Goal: Check status: Check status

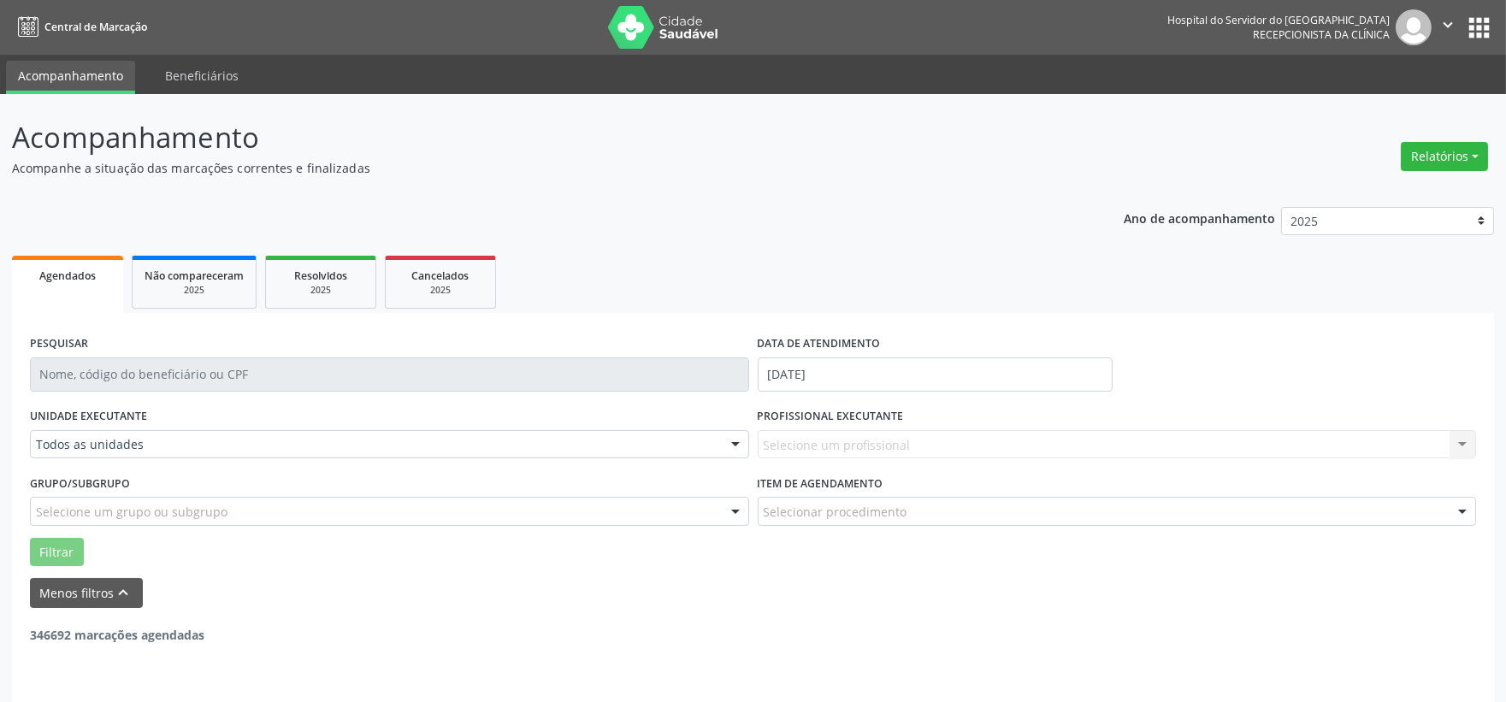
scroll to position [44, 0]
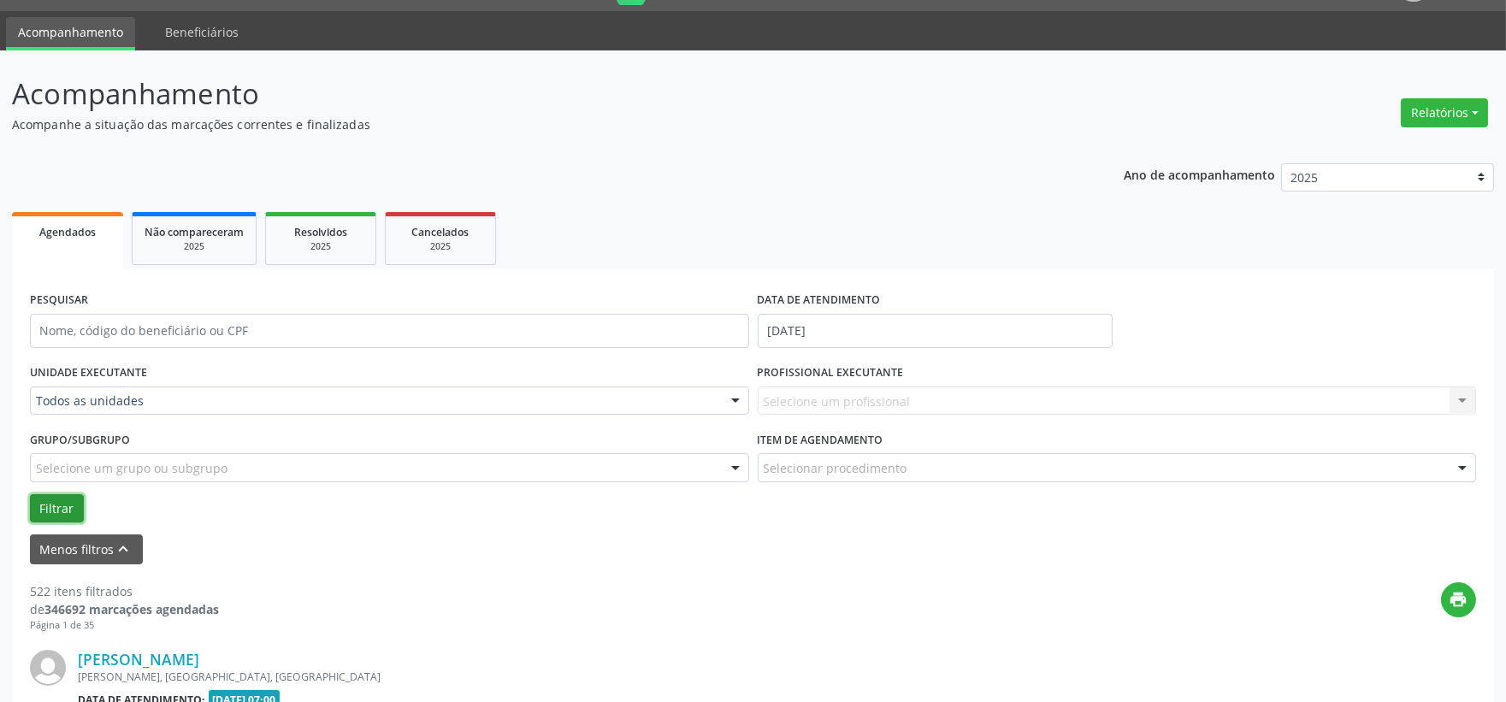
click at [56, 507] on button "Filtrar" at bounding box center [57, 508] width 54 height 29
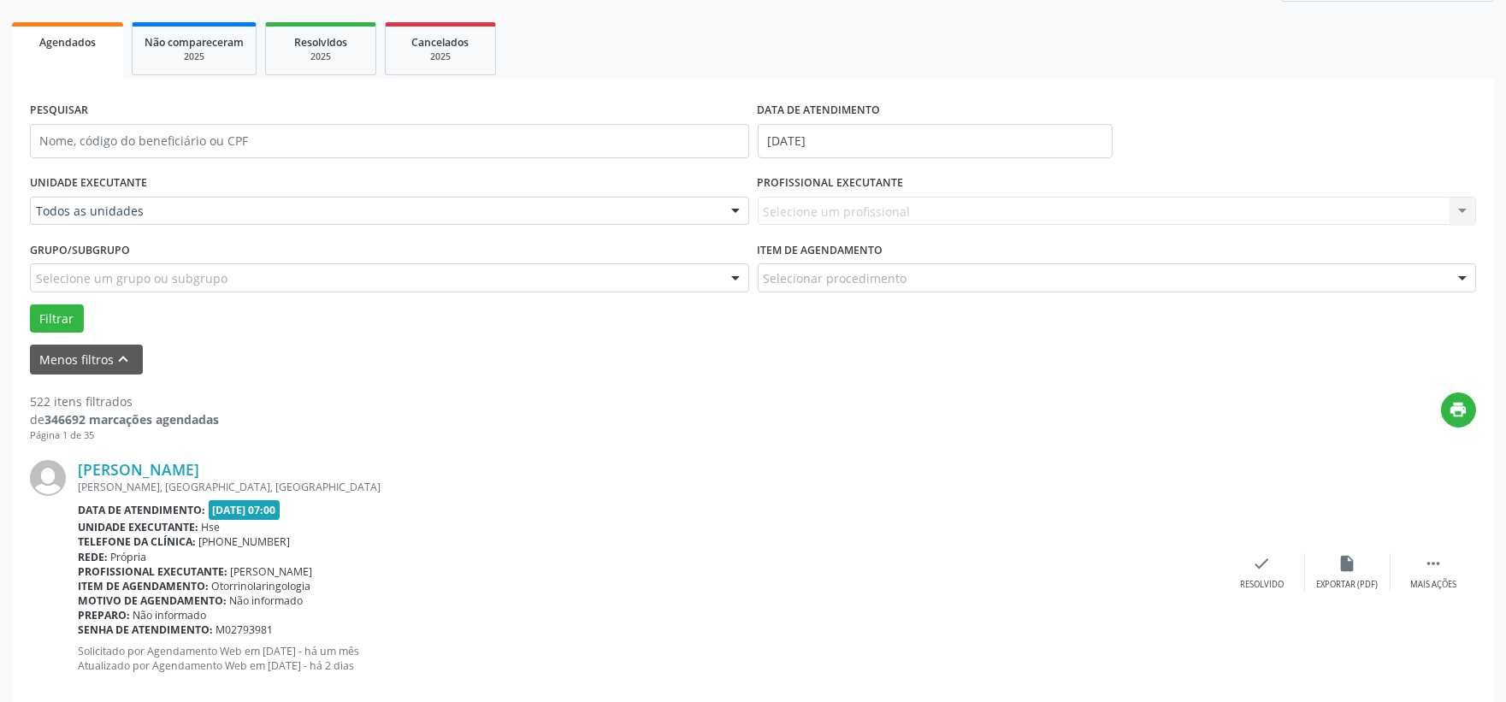
scroll to position [138, 0]
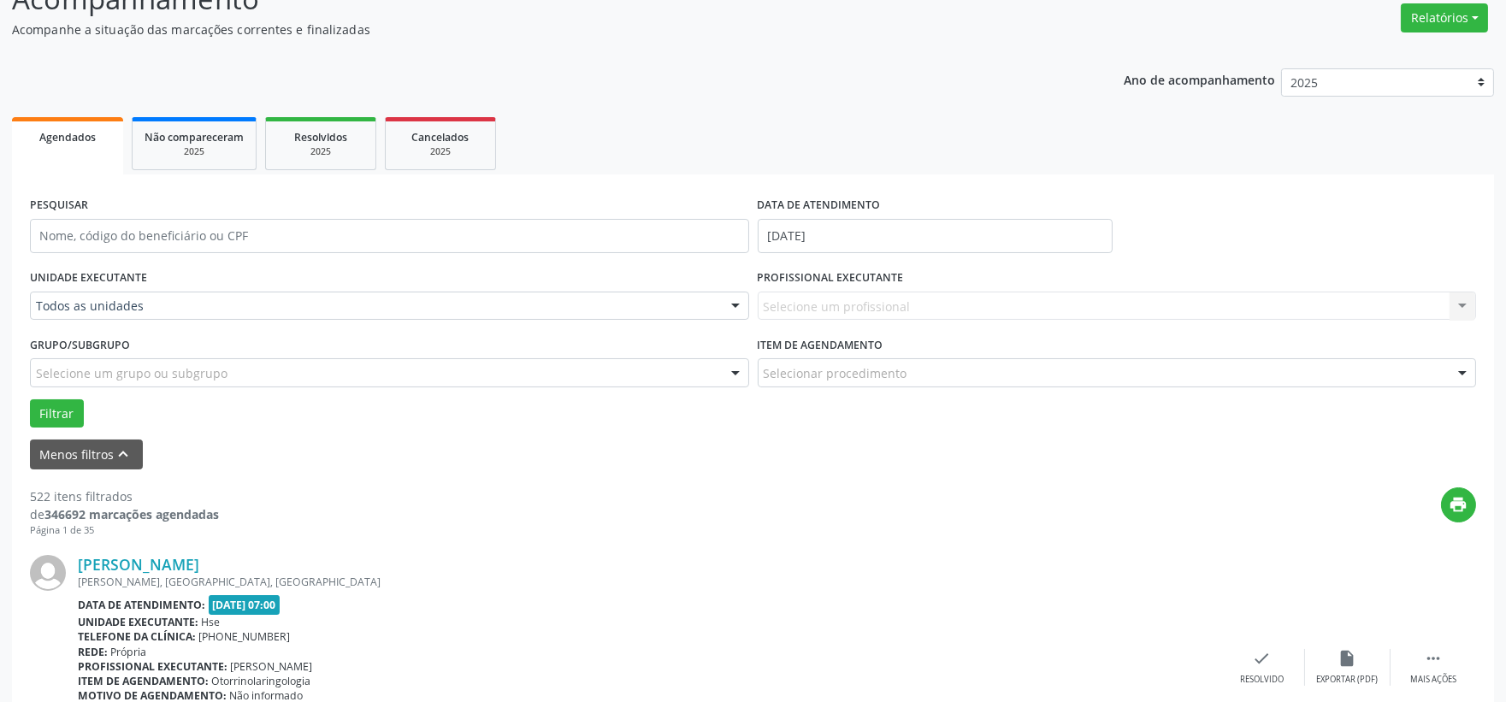
click at [787, 311] on div "Selecione um profissional Nenhum resultado encontrado para: " " Não há nenhuma …" at bounding box center [1116, 306] width 719 height 29
click at [791, 229] on input "[DATE]" at bounding box center [934, 236] width 355 height 34
click at [889, 390] on span "13" at bounding box center [888, 392] width 33 height 33
type input "[DATE]"
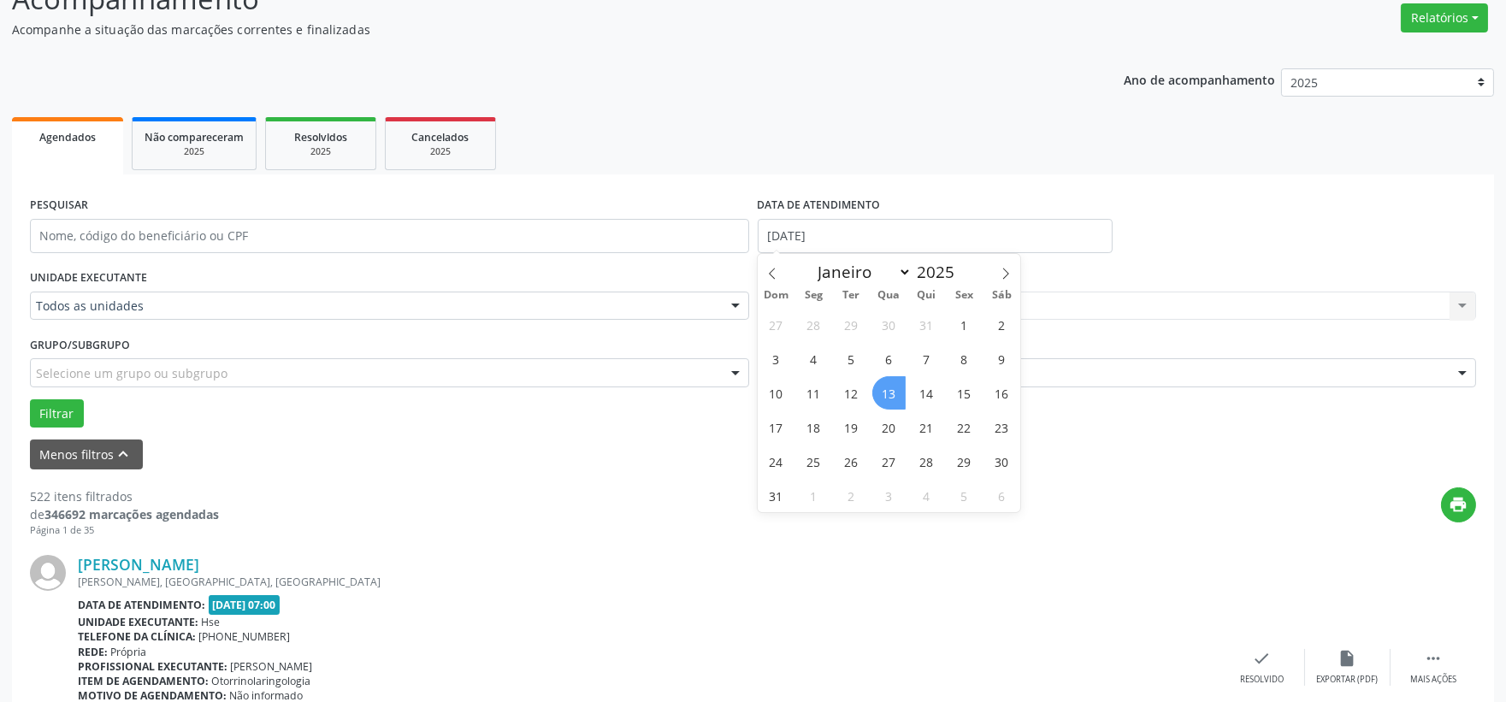
click at [889, 390] on span "13" at bounding box center [888, 392] width 33 height 33
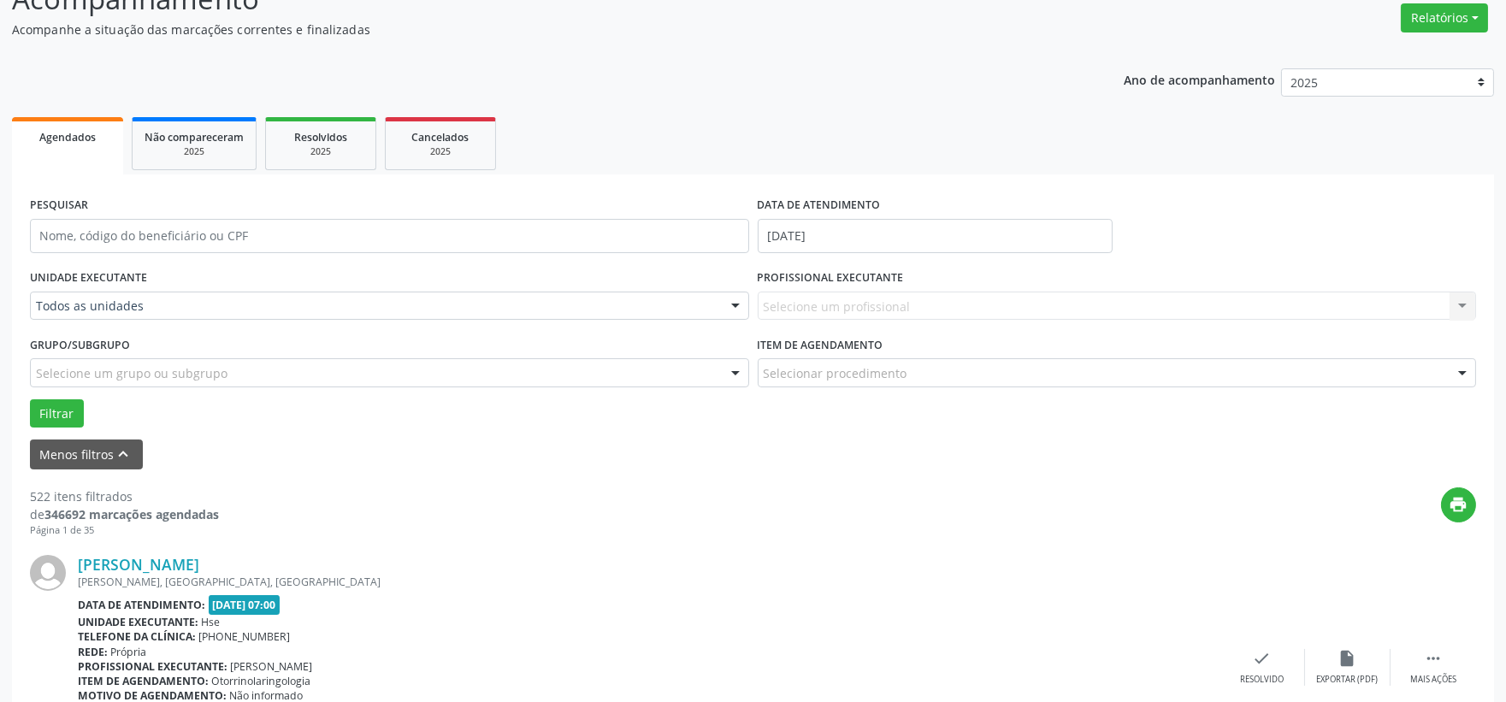
click at [810, 309] on div "Selecione um profissional Nenhum resultado encontrado para: " " Não há nenhuma …" at bounding box center [1116, 306] width 719 height 29
drag, startPoint x: 879, startPoint y: 303, endPoint x: 879, endPoint y: 314, distance: 11.1
click at [879, 314] on div "Selecione um profissional Nenhum resultado encontrado para: " " Não há nenhuma …" at bounding box center [1116, 306] width 719 height 29
click at [787, 301] on div "Selecione um profissional Nenhum resultado encontrado para: " " Não há nenhuma …" at bounding box center [1116, 306] width 719 height 29
click at [795, 299] on div "Selecione um profissional Nenhum resultado encontrado para: " " Não há nenhuma …" at bounding box center [1116, 306] width 719 height 29
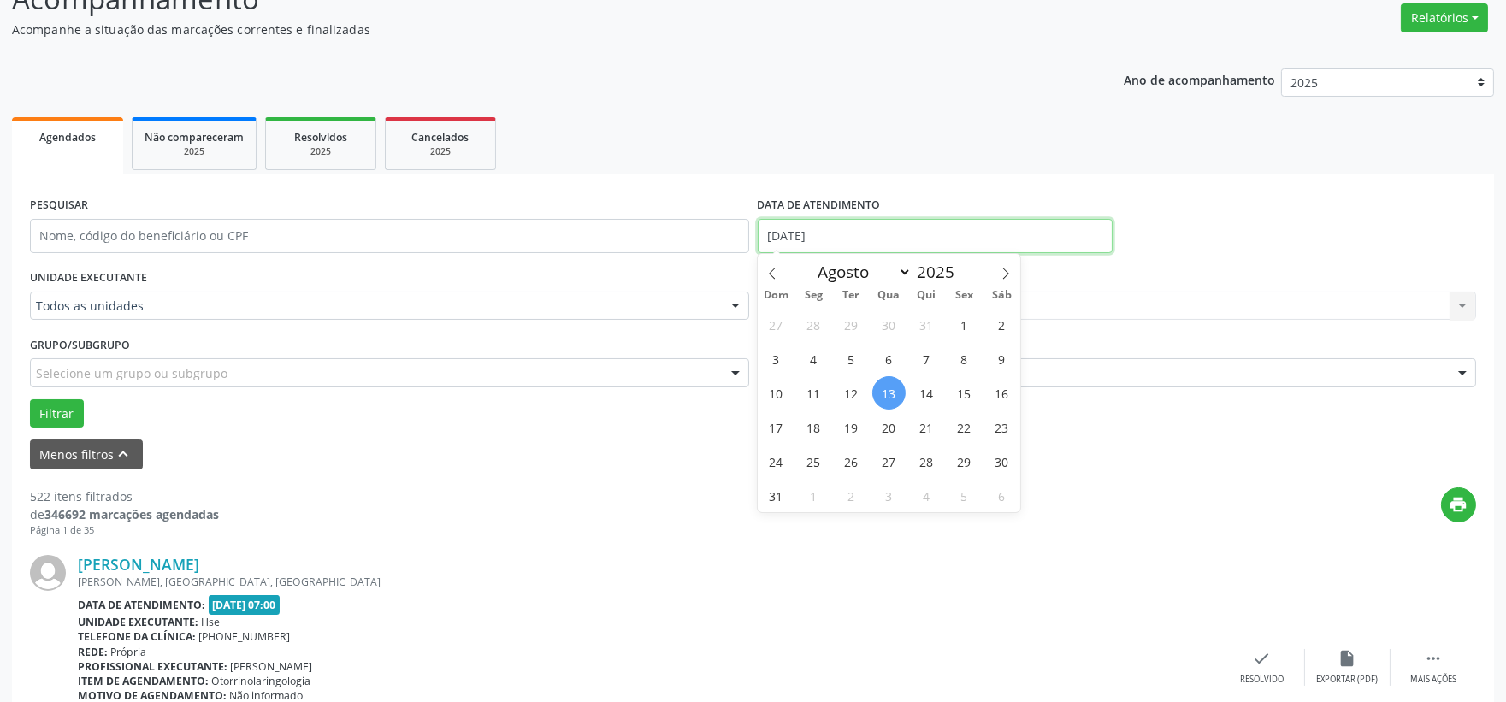
click at [798, 241] on input "[DATE]" at bounding box center [934, 236] width 355 height 34
click at [798, 237] on input "[DATE]" at bounding box center [934, 236] width 355 height 34
click at [890, 392] on span "13" at bounding box center [888, 392] width 33 height 33
type input "[DATE]"
click at [891, 391] on span "13" at bounding box center [888, 392] width 33 height 33
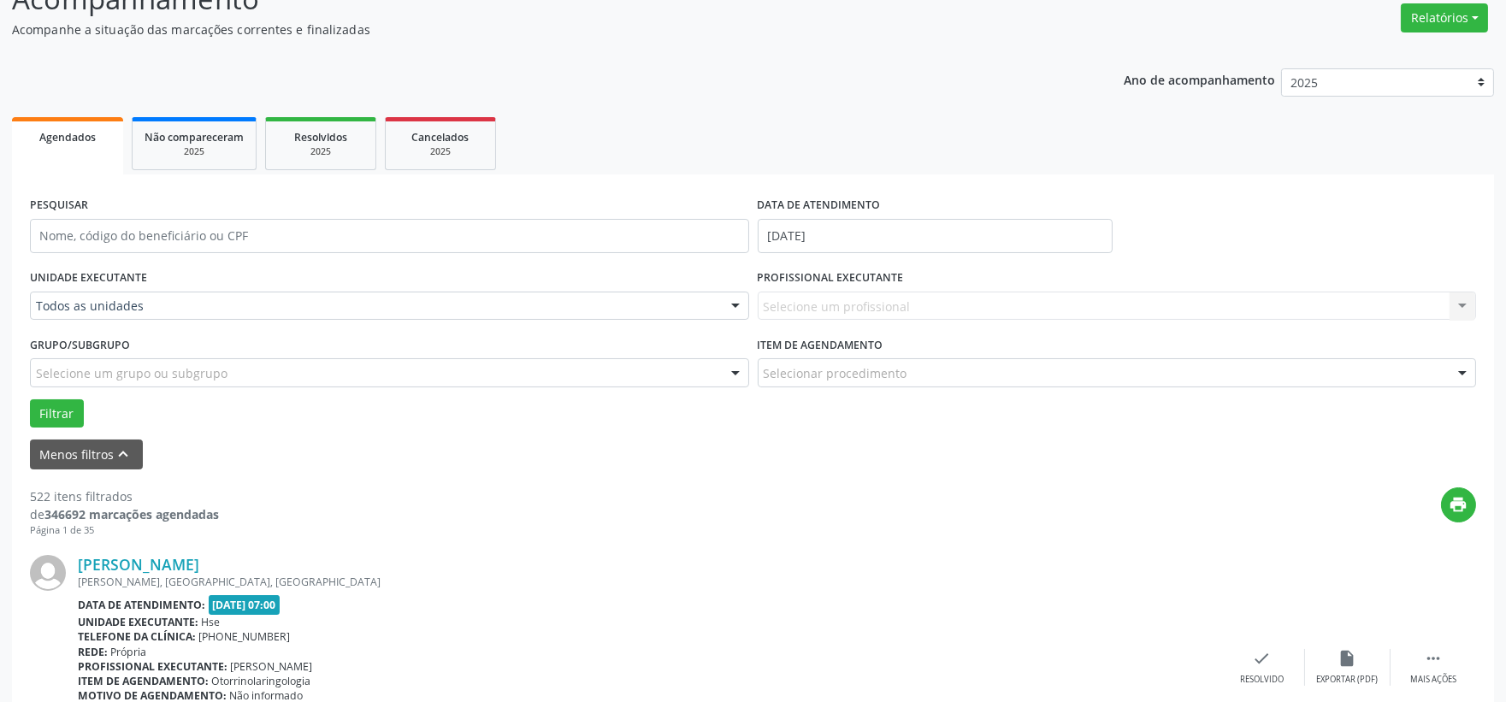
click at [810, 305] on div "Selecione um profissional Nenhum resultado encontrado para: " " Não há nenhuma …" at bounding box center [1116, 306] width 719 height 29
click at [1464, 305] on div "Selecione um profissional Nenhum resultado encontrado para: " " Não há nenhuma …" at bounding box center [1116, 306] width 719 height 29
click at [862, 292] on div "Selecione um profissional Nenhum resultado encontrado para: " " Não há nenhuma …" at bounding box center [1116, 306] width 719 height 29
click at [123, 348] on label "Grupo/Subgrupo" at bounding box center [80, 345] width 100 height 27
drag, startPoint x: 124, startPoint y: 284, endPoint x: 132, endPoint y: 298, distance: 15.7
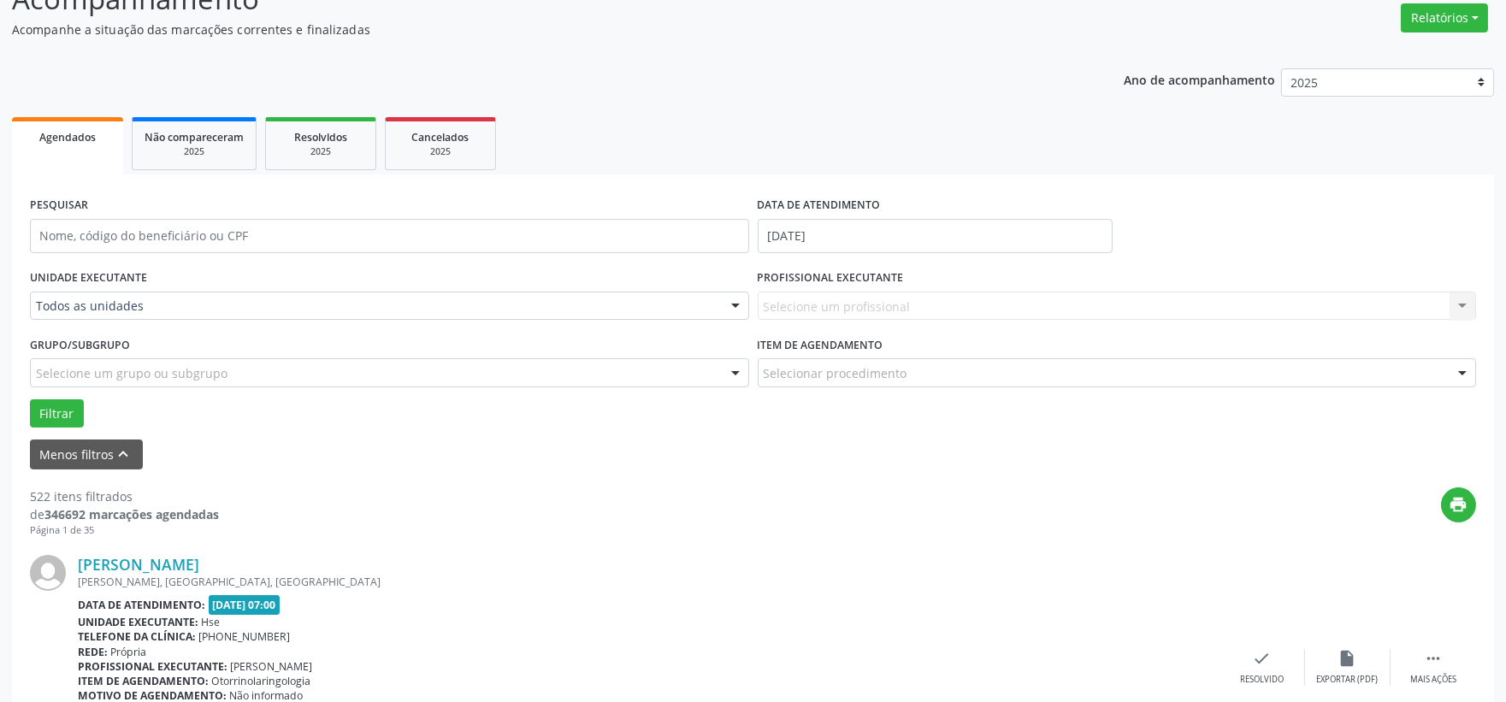
click at [130, 298] on div "UNIDADE EXECUTANTE Todos as unidades Todos as unidades Hse Nenhum resultado enc…" at bounding box center [390, 298] width 728 height 67
click at [137, 327] on div "UNIDADE EXECUTANTE Todos as unidades Todos as unidades Hse Nenhum resultado enc…" at bounding box center [390, 298] width 728 height 67
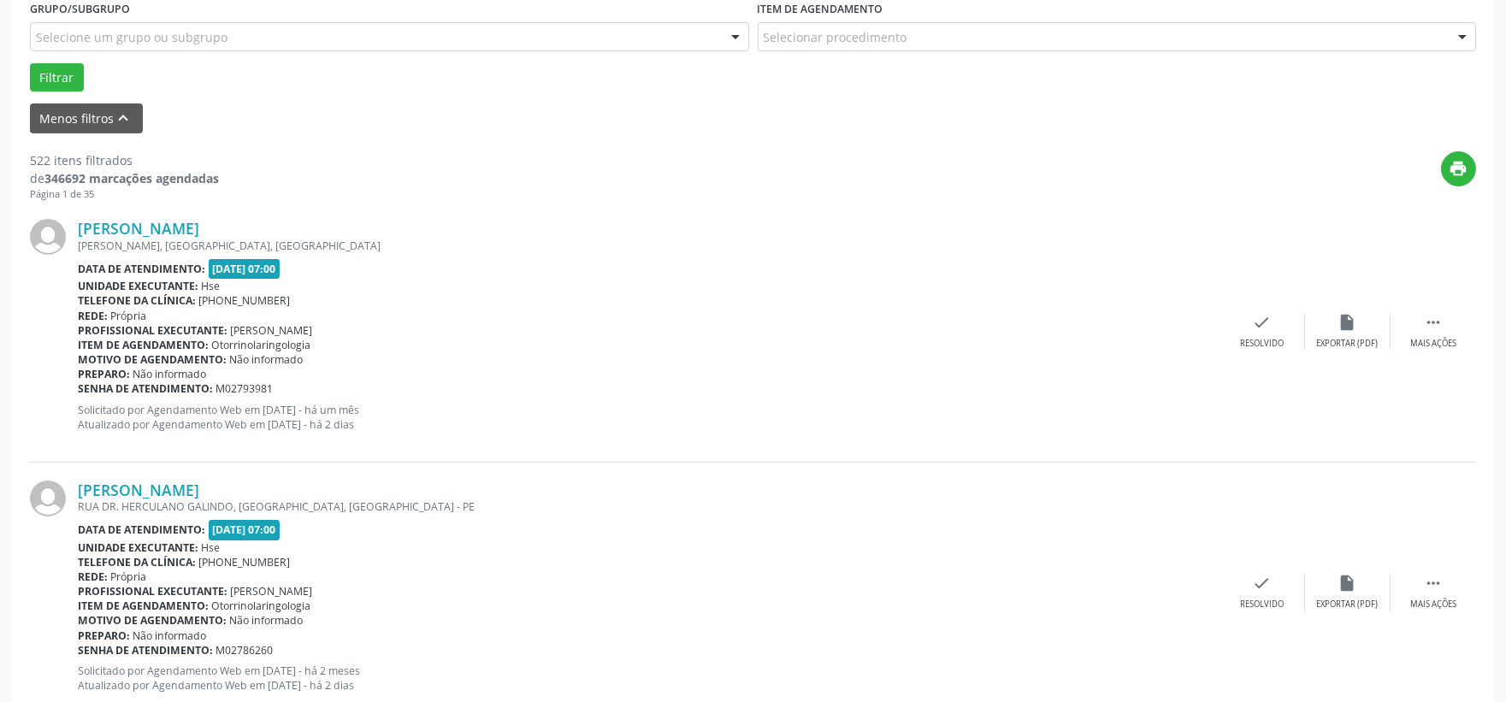
scroll to position [190, 0]
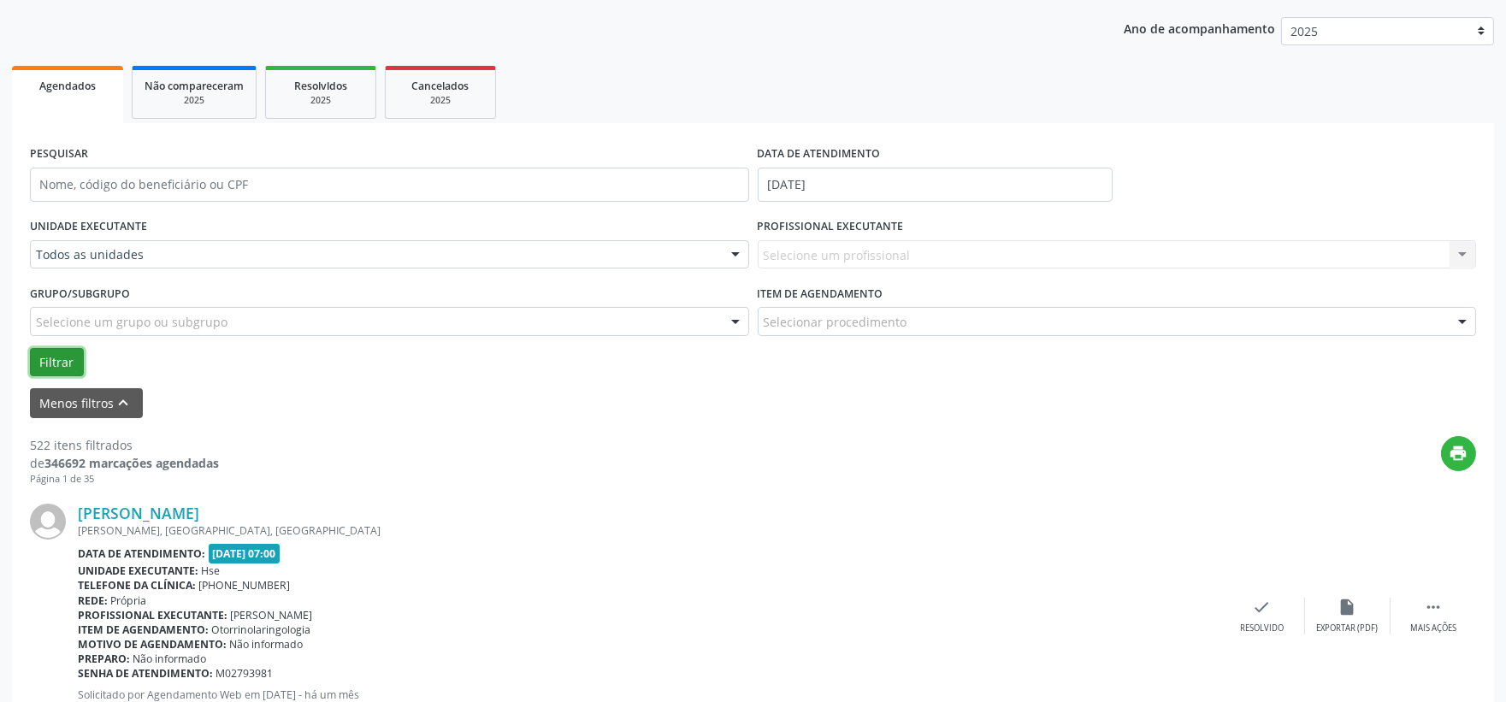
click at [65, 356] on button "Filtrar" at bounding box center [57, 362] width 54 height 29
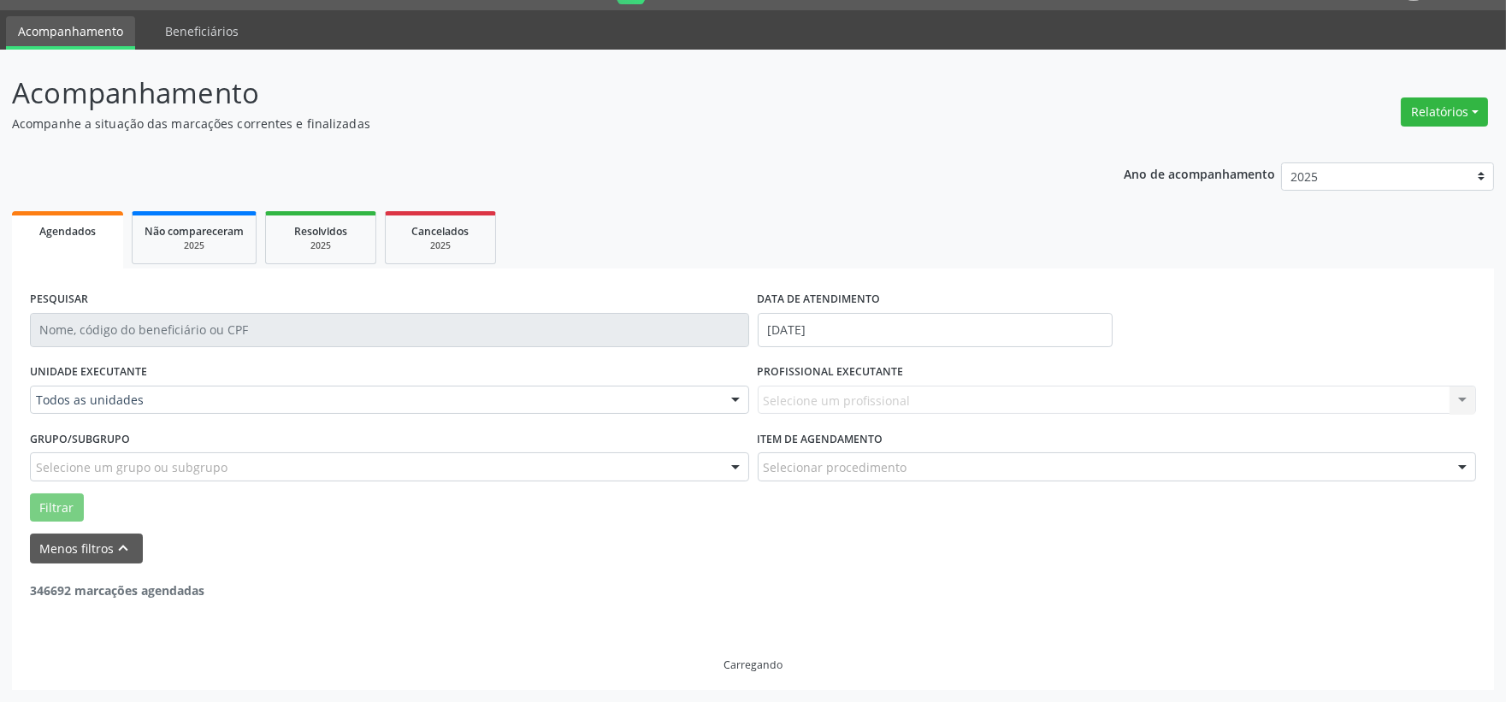
scroll to position [44, 0]
drag, startPoint x: 117, startPoint y: 400, endPoint x: 127, endPoint y: 400, distance: 9.4
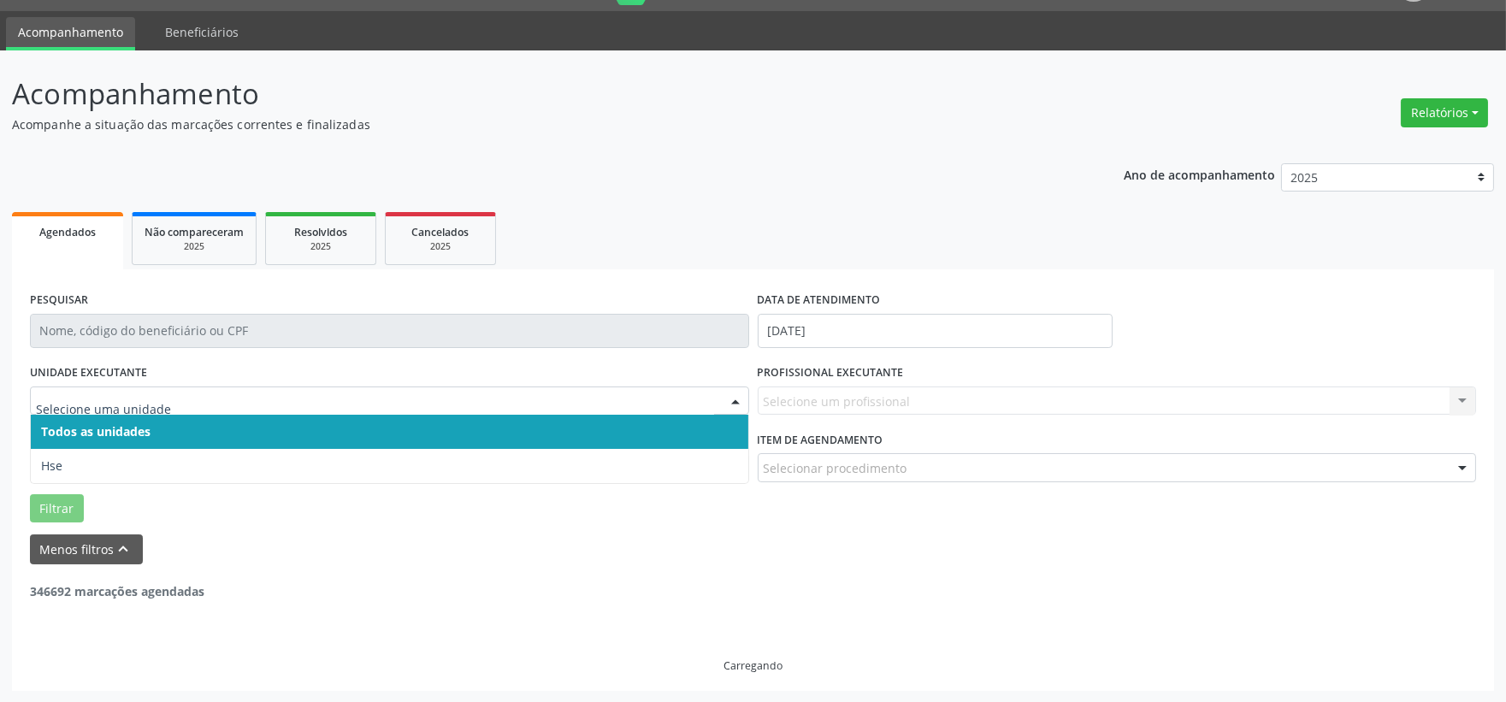
click at [162, 394] on input "text" at bounding box center [375, 409] width 678 height 34
click at [180, 428] on span "Todos as unidades" at bounding box center [389, 432] width 717 height 34
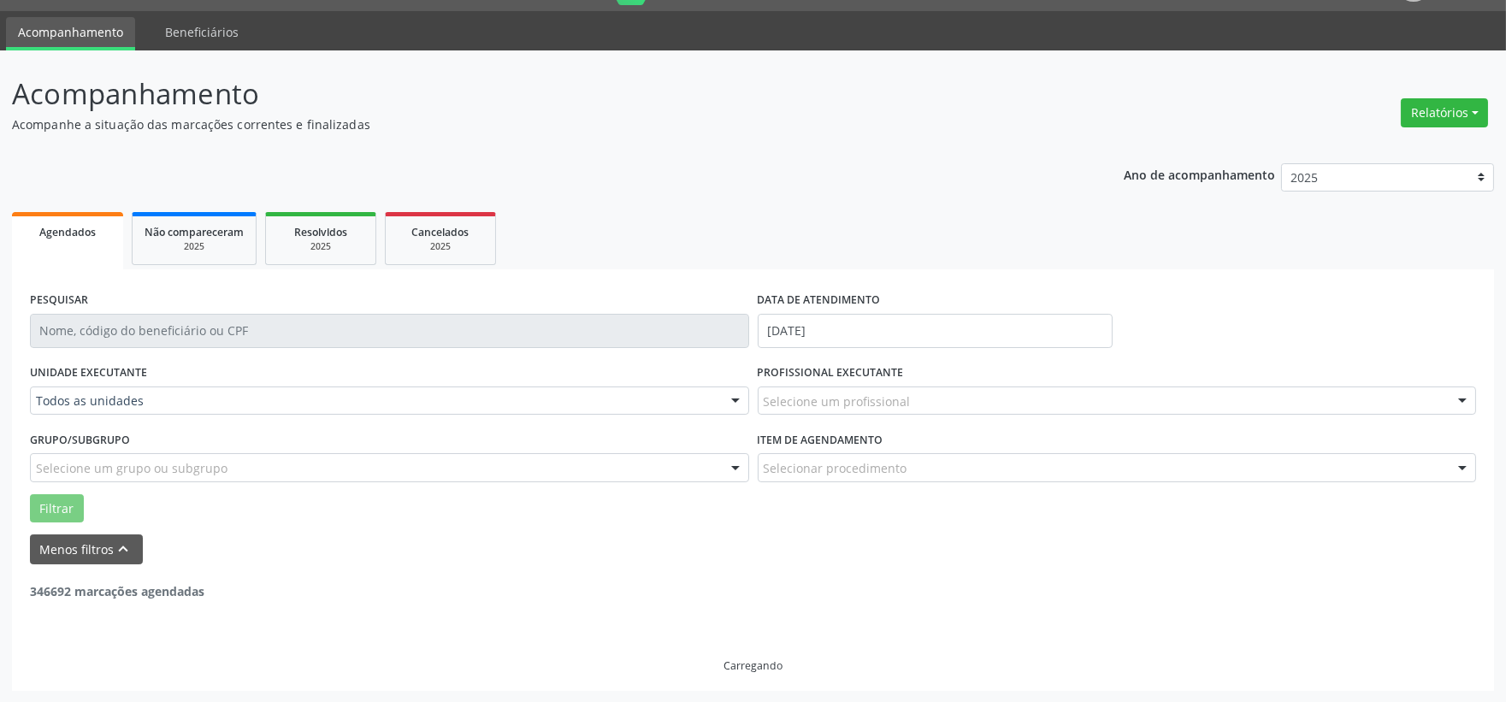
click at [180, 415] on div "UNIDADE EXECUTANTE Todos as unidades Todos as unidades Hse Nenhum resultado enc…" at bounding box center [390, 393] width 728 height 67
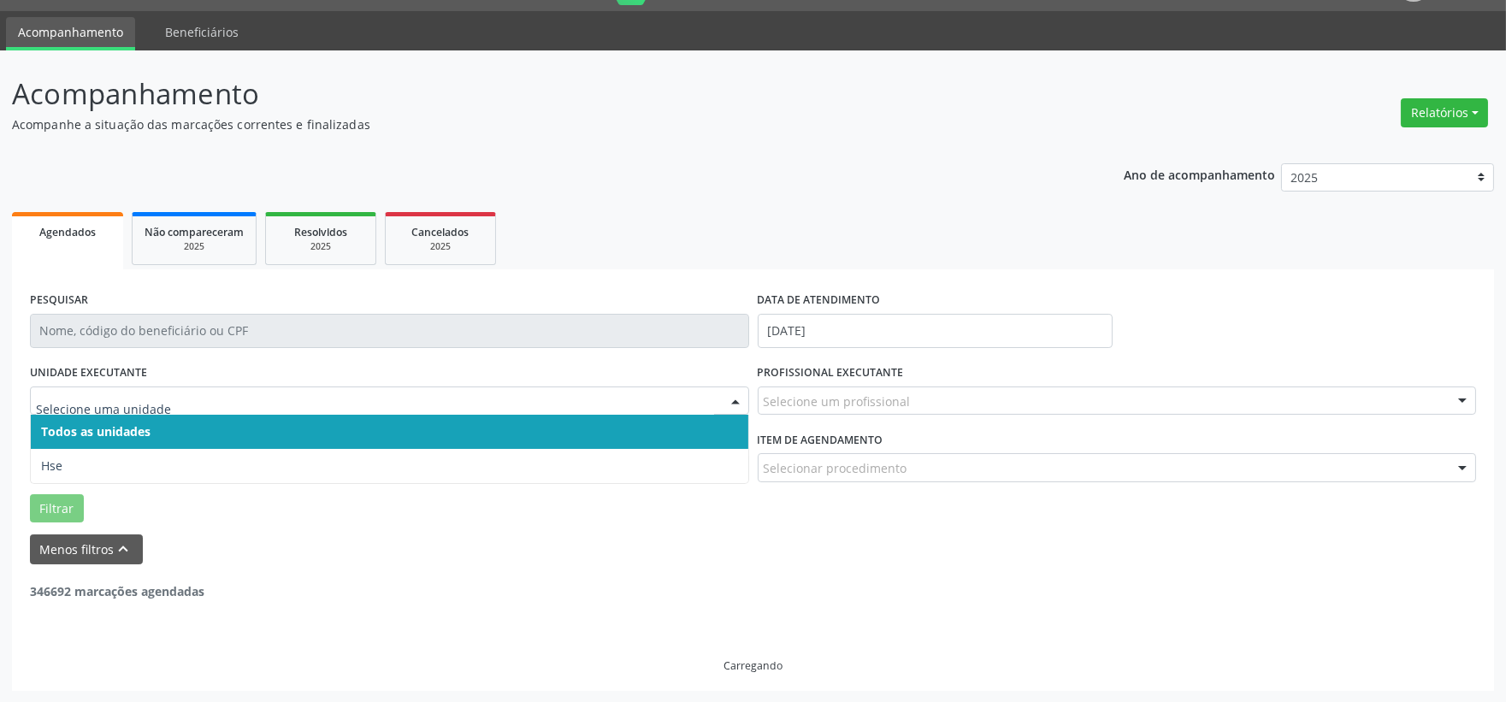
drag, startPoint x: 169, startPoint y: 398, endPoint x: 172, endPoint y: 407, distance: 9.7
click at [169, 400] on div at bounding box center [389, 400] width 719 height 29
click at [172, 431] on span "Todos as unidades" at bounding box center [389, 432] width 717 height 34
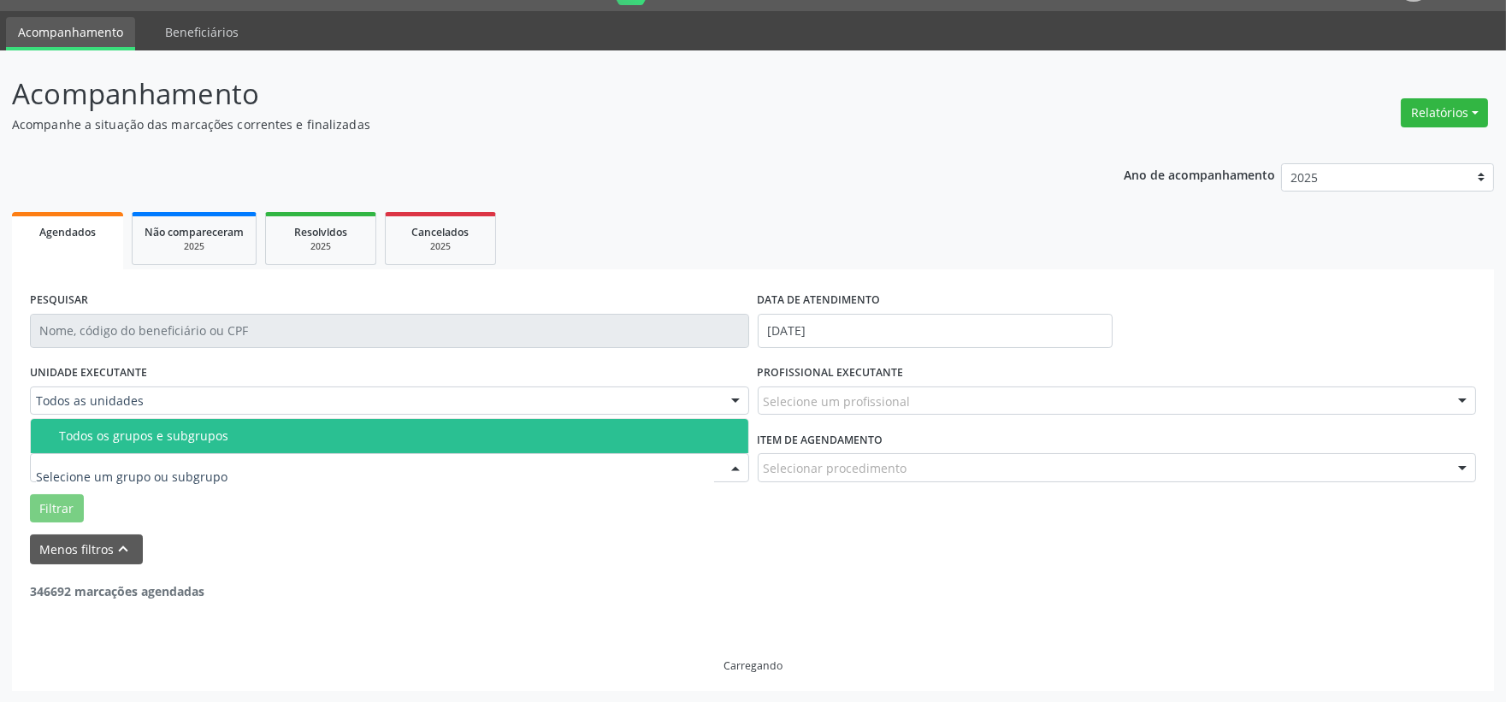
click at [164, 474] on input "text" at bounding box center [375, 476] width 678 height 34
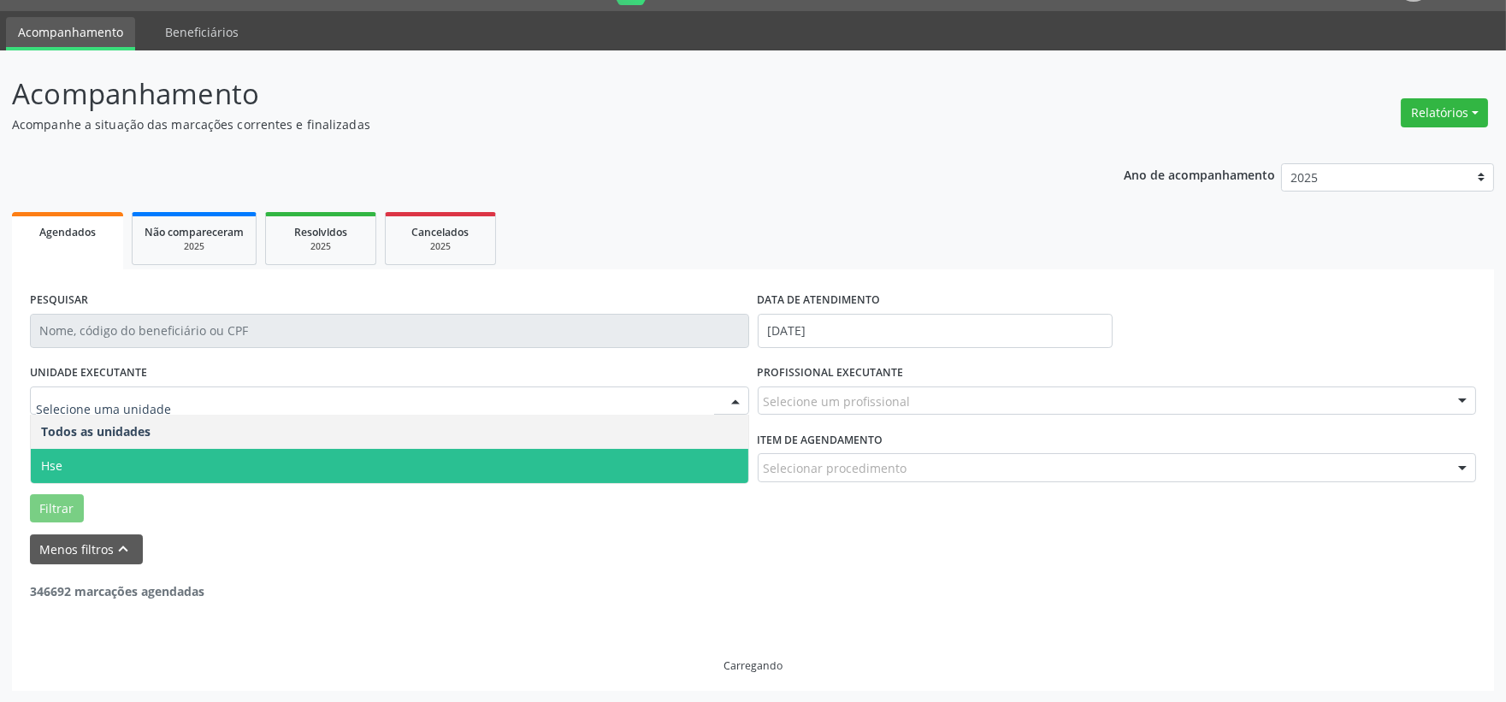
click at [57, 464] on span "Hse" at bounding box center [51, 465] width 21 height 16
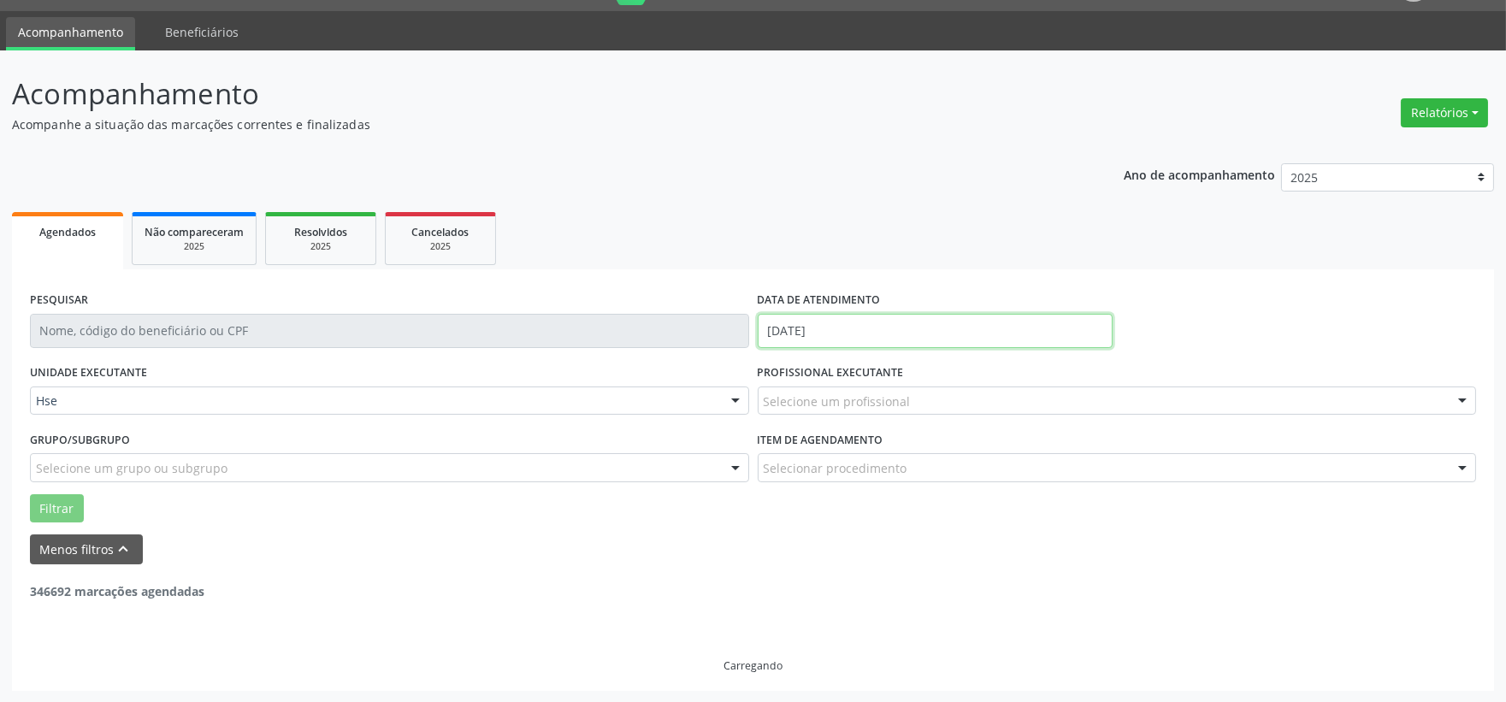
click at [818, 334] on input "[DATE]" at bounding box center [934, 331] width 355 height 34
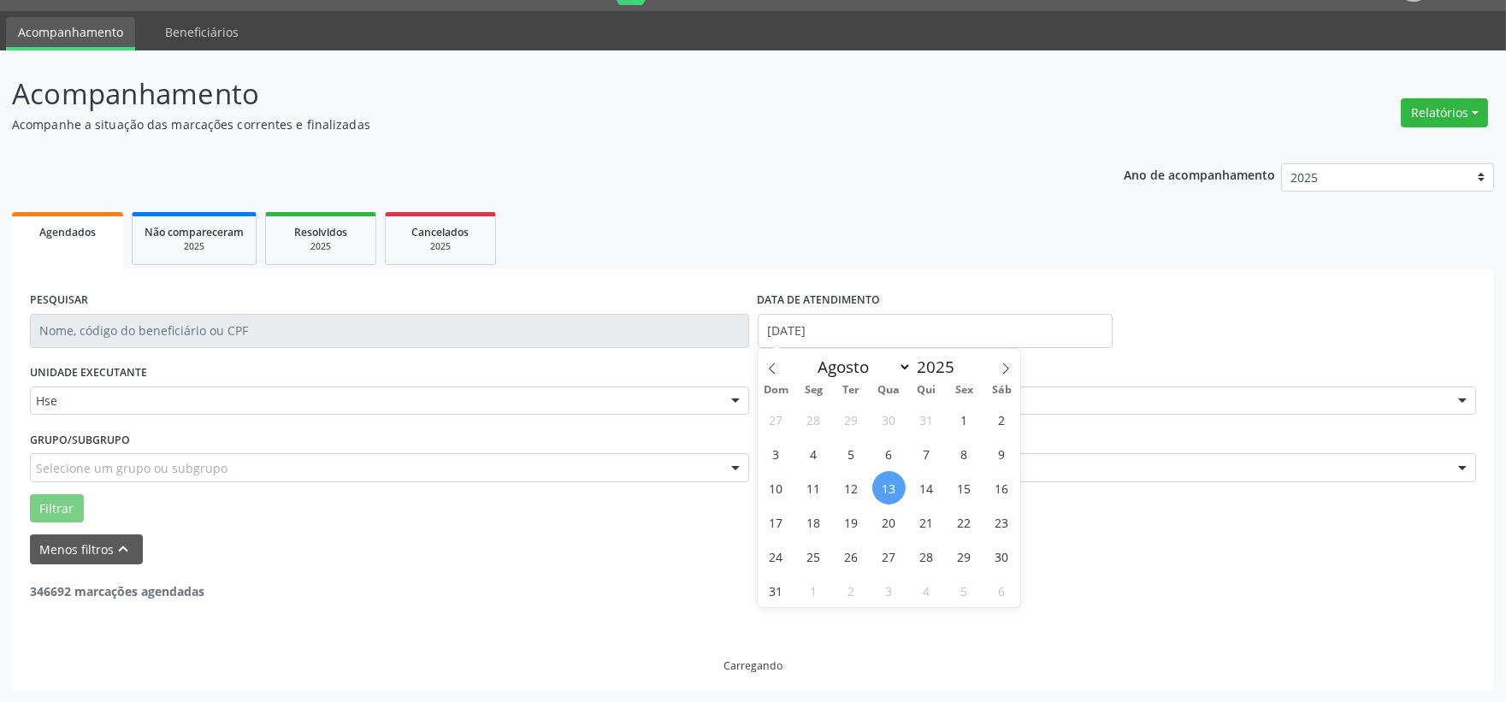
click at [887, 484] on span "13" at bounding box center [888, 487] width 33 height 33
type input "[DATE]"
click at [887, 484] on span "13" at bounding box center [888, 487] width 33 height 33
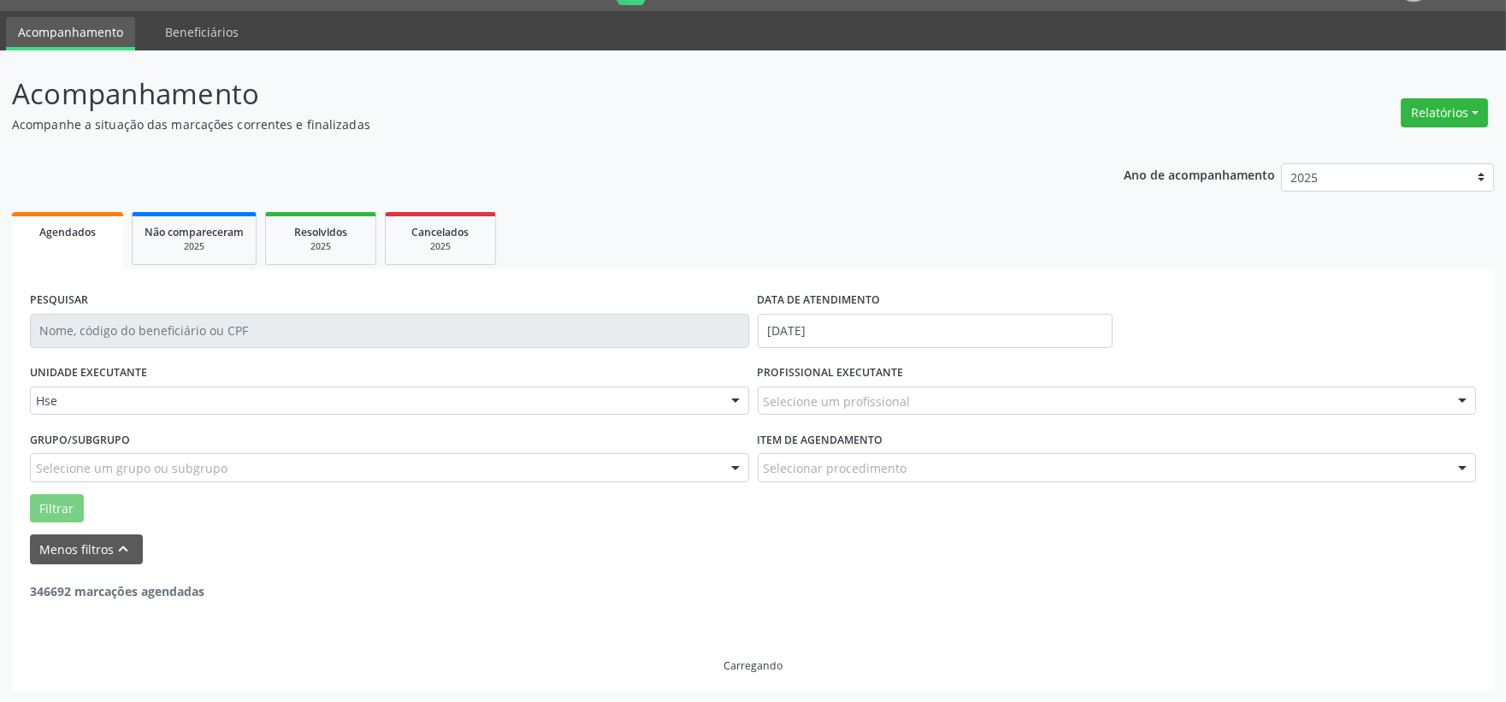
click at [1462, 399] on div at bounding box center [1462, 401] width 26 height 29
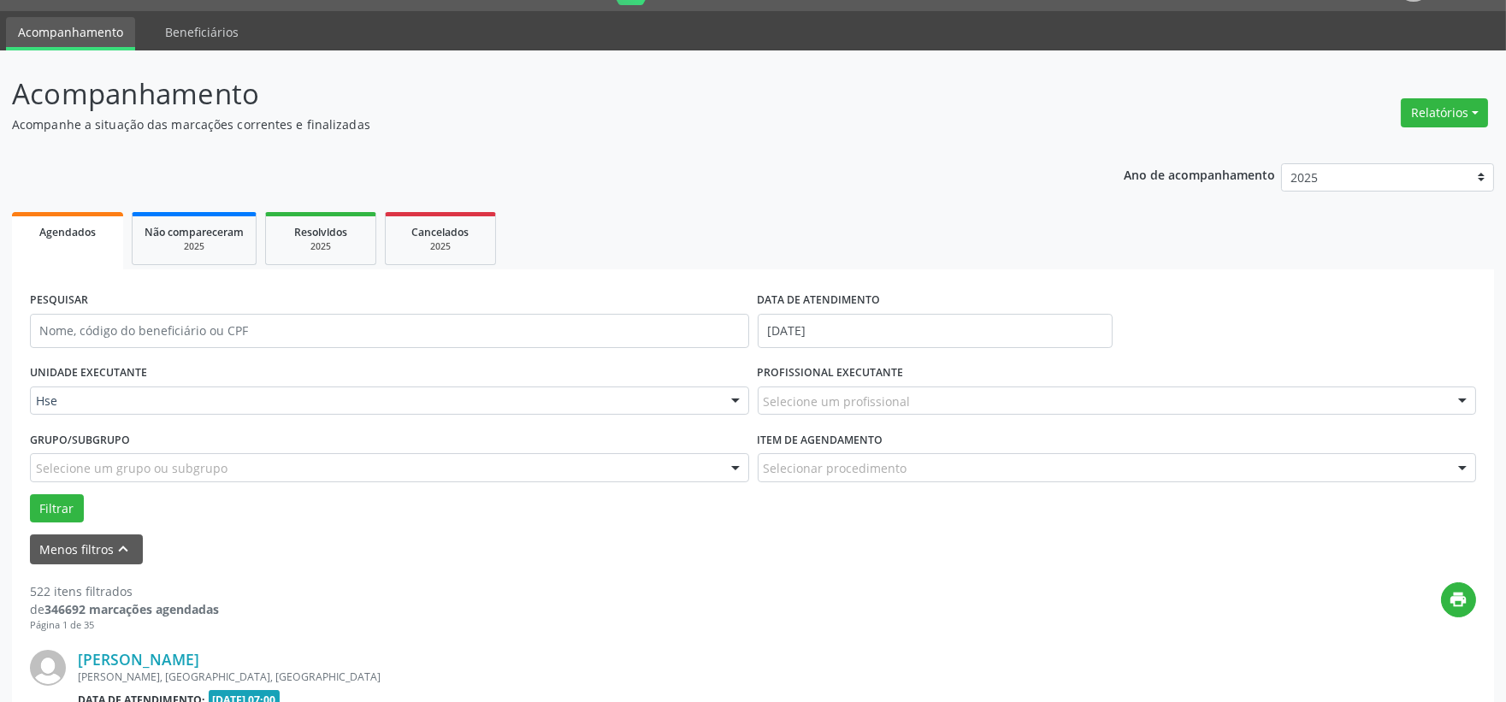
click at [1462, 399] on div at bounding box center [1462, 401] width 26 height 29
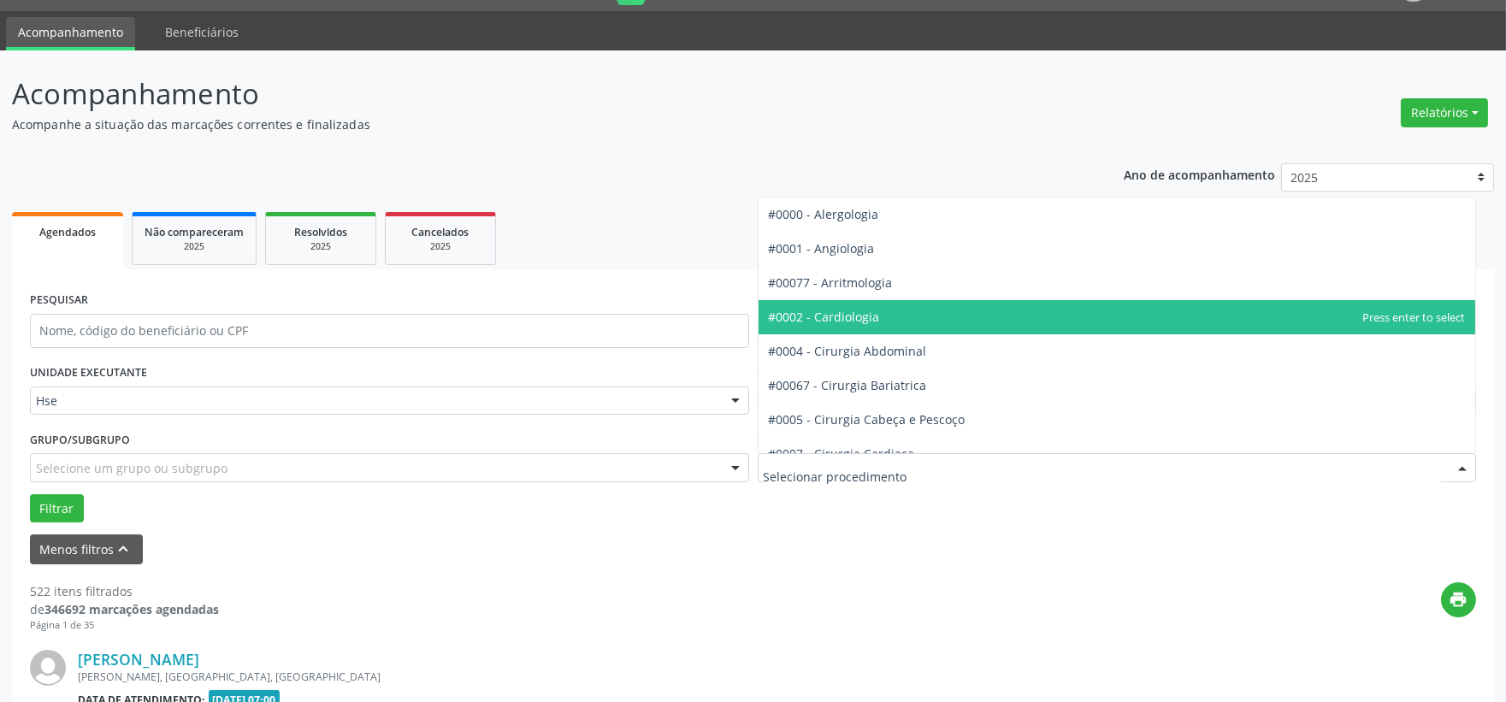
click at [715, 131] on p "Acompanhe a situação das marcações correntes e finalizadas" at bounding box center [530, 124] width 1037 height 18
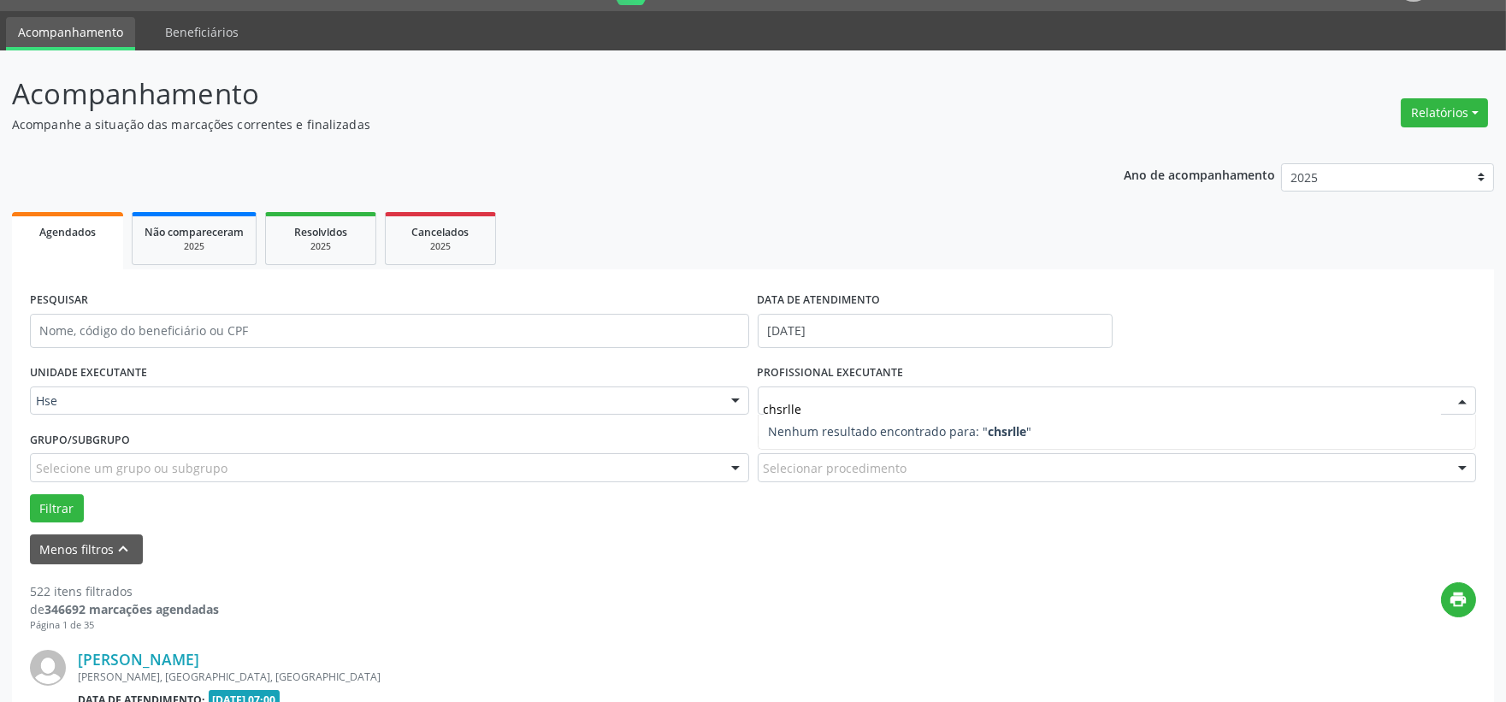
click at [798, 405] on input "chsrlle" at bounding box center [1102, 409] width 678 height 34
type input "[PERSON_NAME]"
click at [997, 426] on strong "[PERSON_NAME]" at bounding box center [1036, 431] width 97 height 16
drag, startPoint x: 802, startPoint y: 433, endPoint x: 819, endPoint y: 410, distance: 28.7
click at [815, 428] on span "Nenhum resultado encontrado para: " [PERSON_NAME] "" at bounding box center [930, 431] width 322 height 16
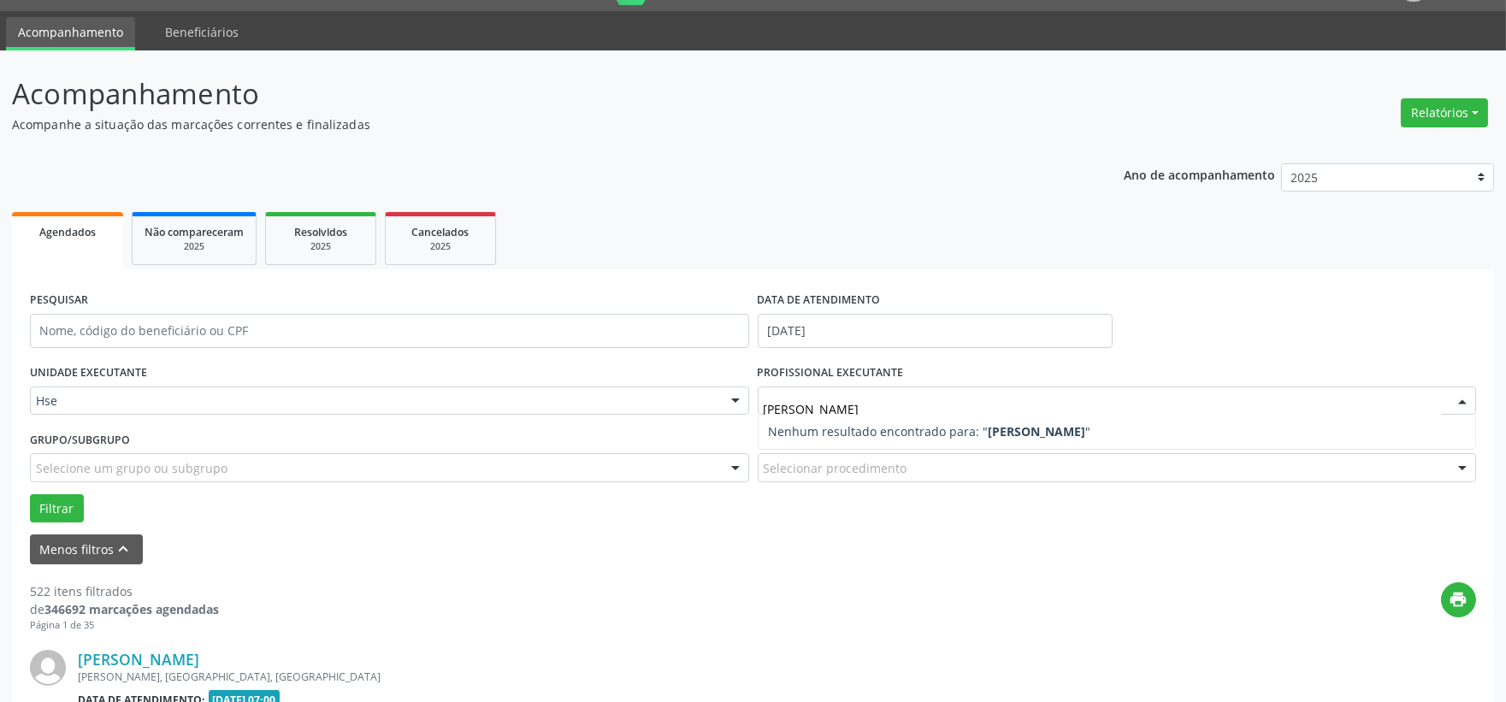
click at [817, 404] on input "[PERSON_NAME]" at bounding box center [1102, 409] width 678 height 34
drag, startPoint x: 1103, startPoint y: 425, endPoint x: 1342, endPoint y: 397, distance: 241.0
click at [1147, 428] on span "Nenhum resultado encontrado para: " [PERSON_NAME] "" at bounding box center [1116, 432] width 717 height 34
click at [1464, 403] on div at bounding box center [1462, 401] width 26 height 29
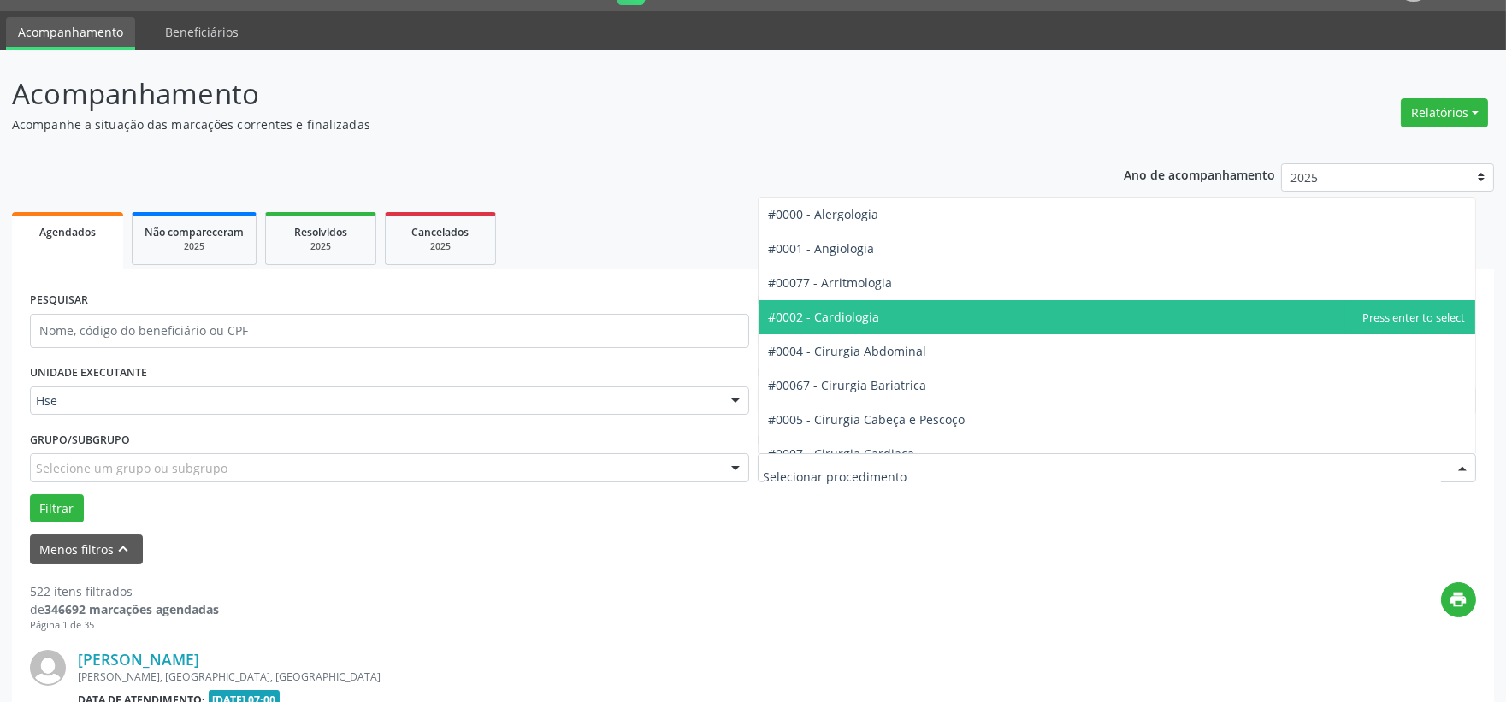
click at [829, 457] on div at bounding box center [1116, 467] width 719 height 29
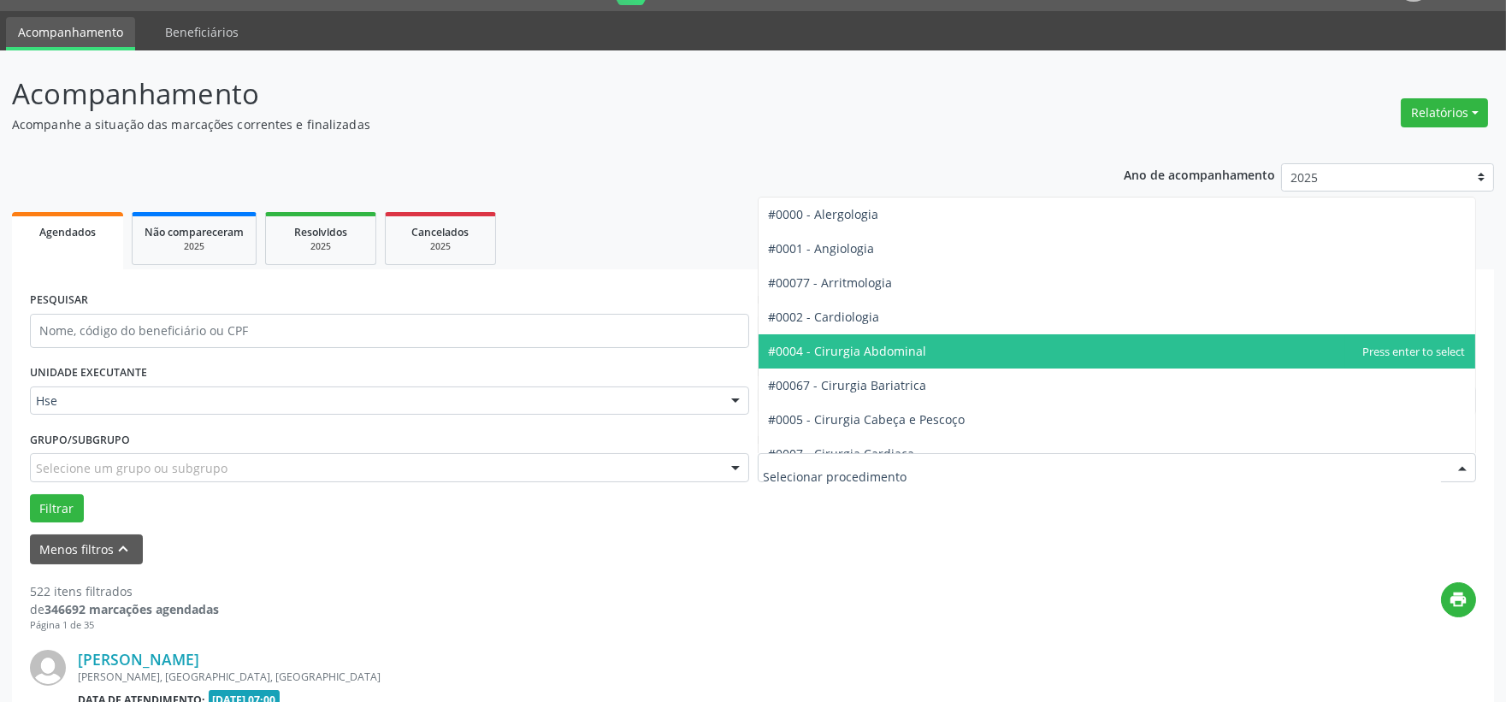
scroll to position [0, 0]
